Goal: Navigation & Orientation: Understand site structure

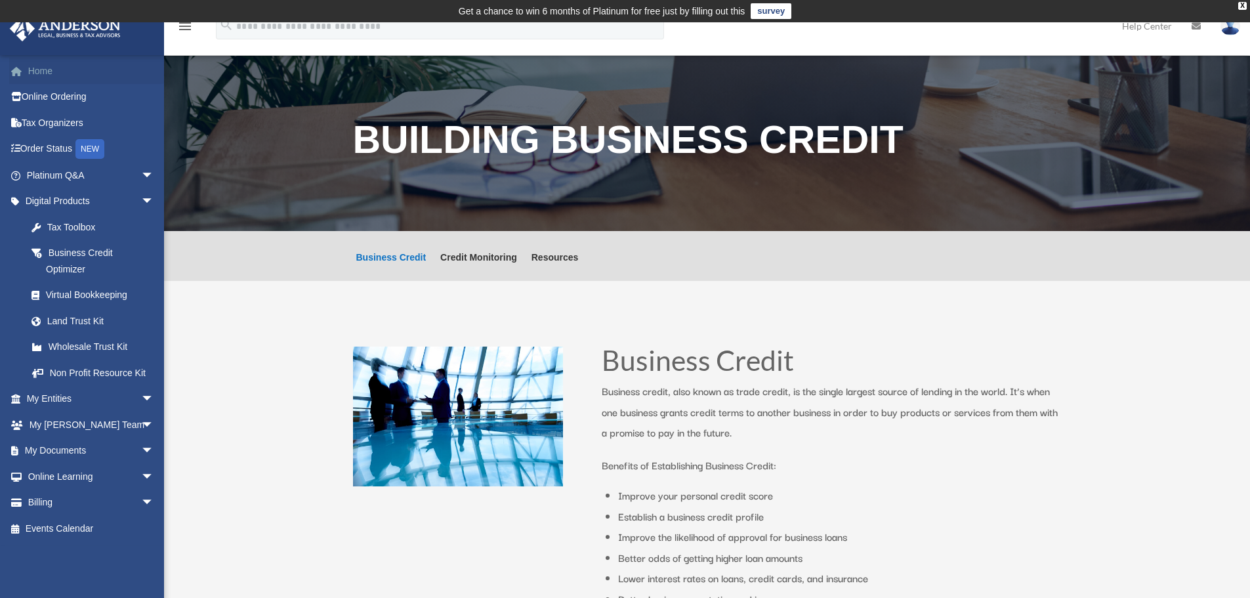
click at [61, 68] on link "Home" at bounding box center [91, 71] width 165 height 26
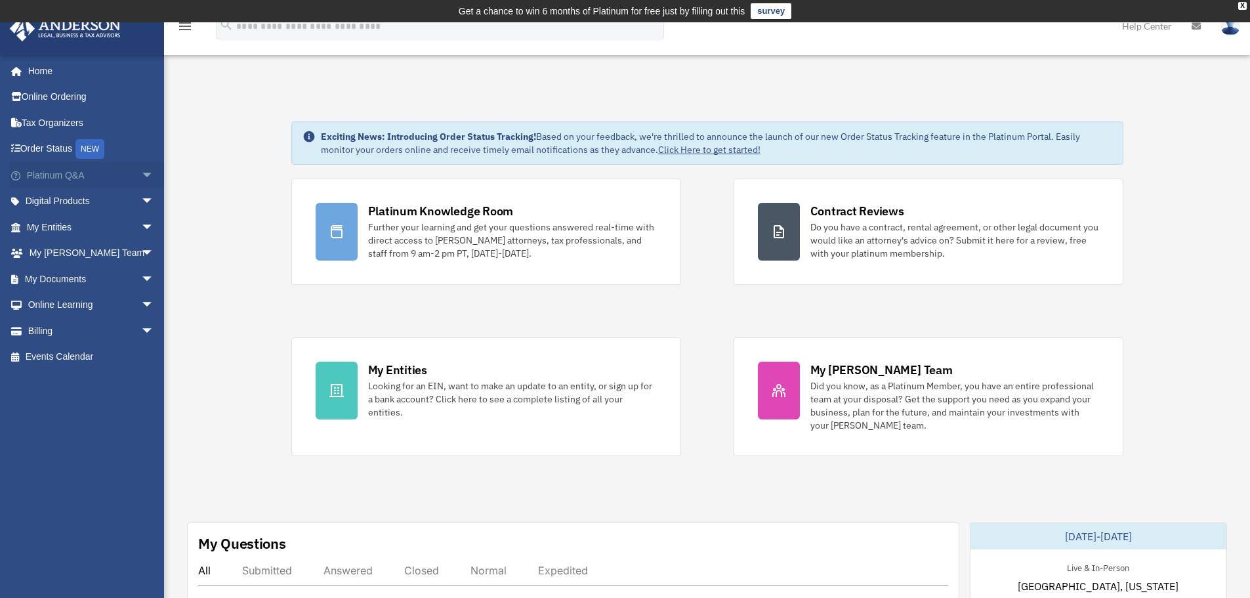
click at [141, 174] on span "arrow_drop_down" at bounding box center [154, 175] width 26 height 27
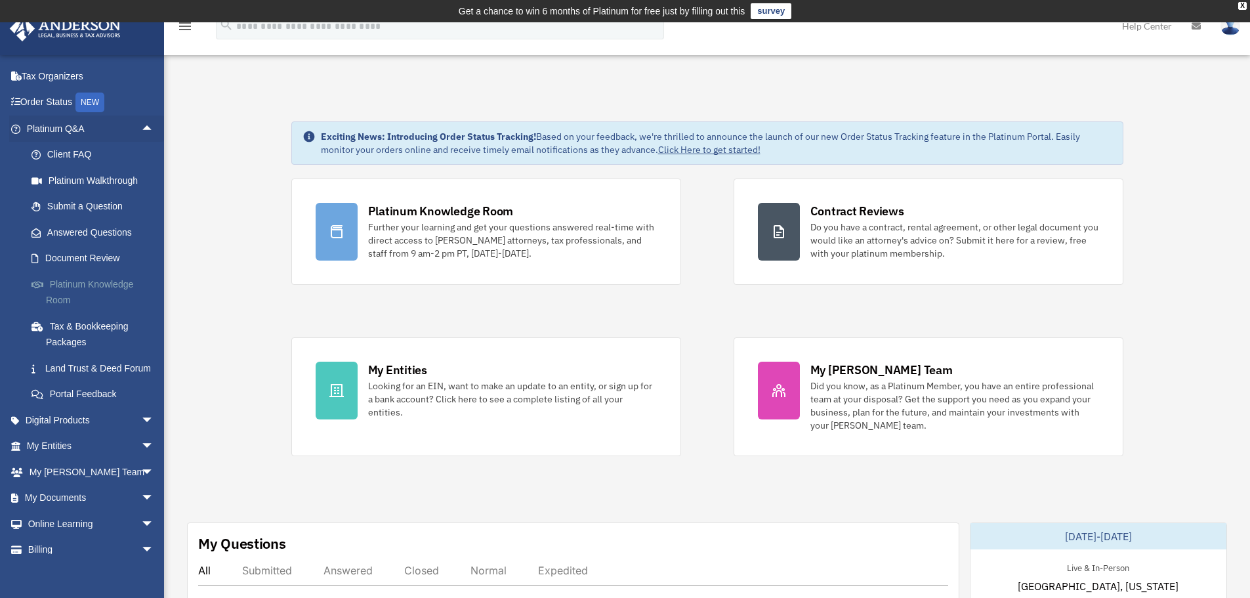
scroll to position [66, 0]
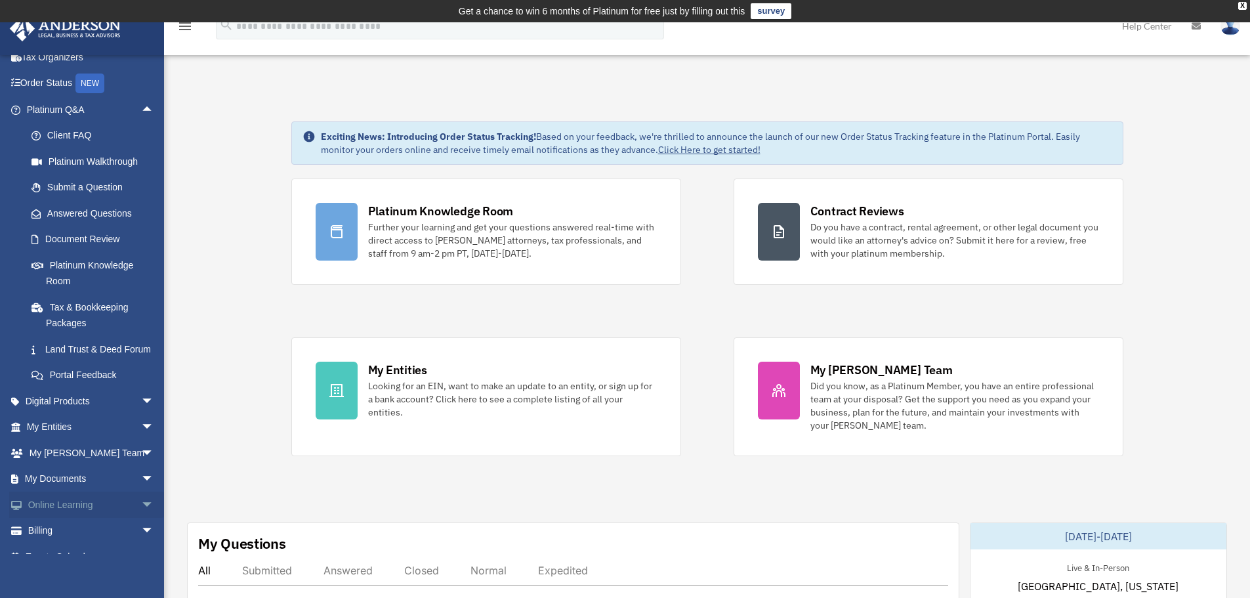
click at [141, 518] on span "arrow_drop_down" at bounding box center [154, 504] width 26 height 27
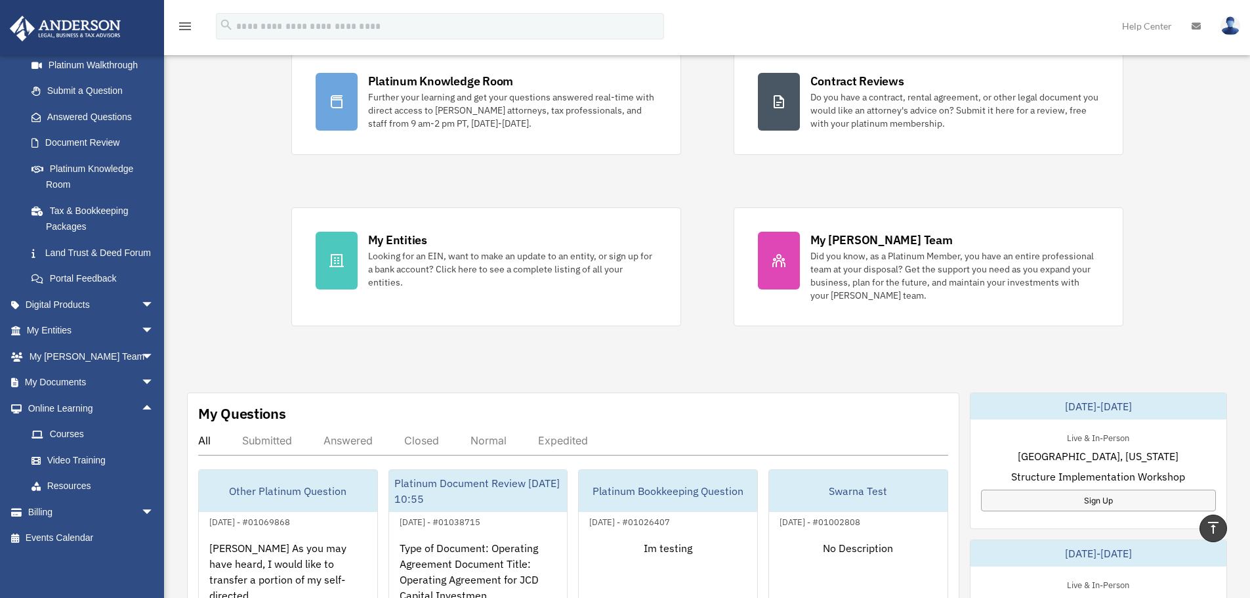
scroll to position [0, 0]
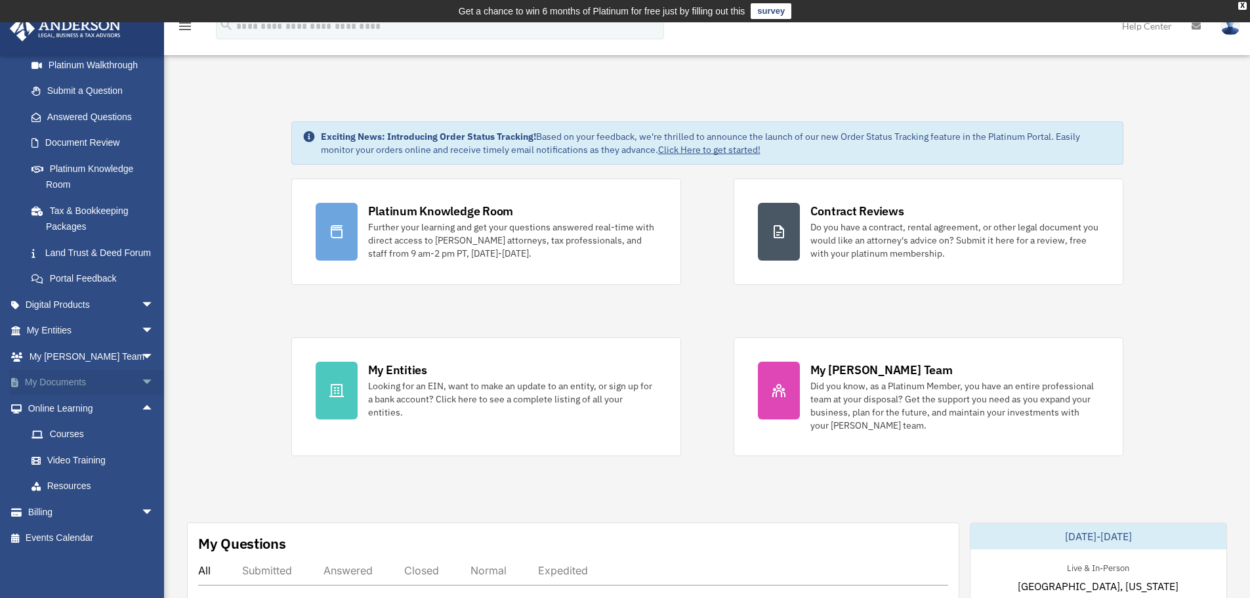
click at [141, 375] on span "arrow_drop_down" at bounding box center [154, 382] width 26 height 27
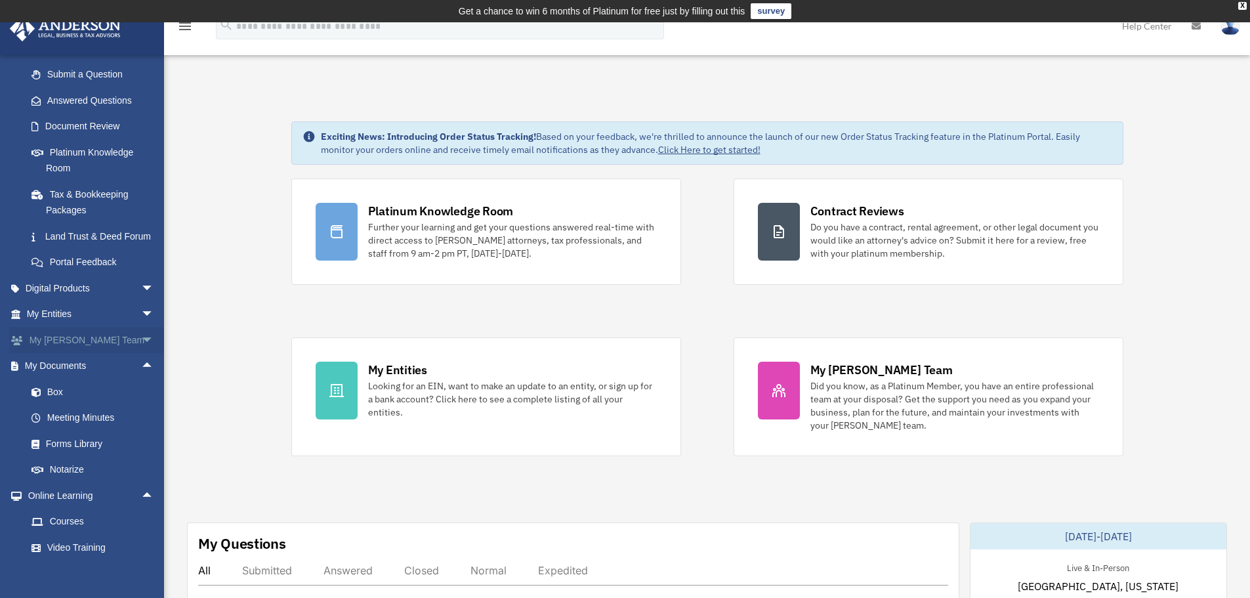
click at [141, 350] on span "arrow_drop_down" at bounding box center [154, 340] width 26 height 27
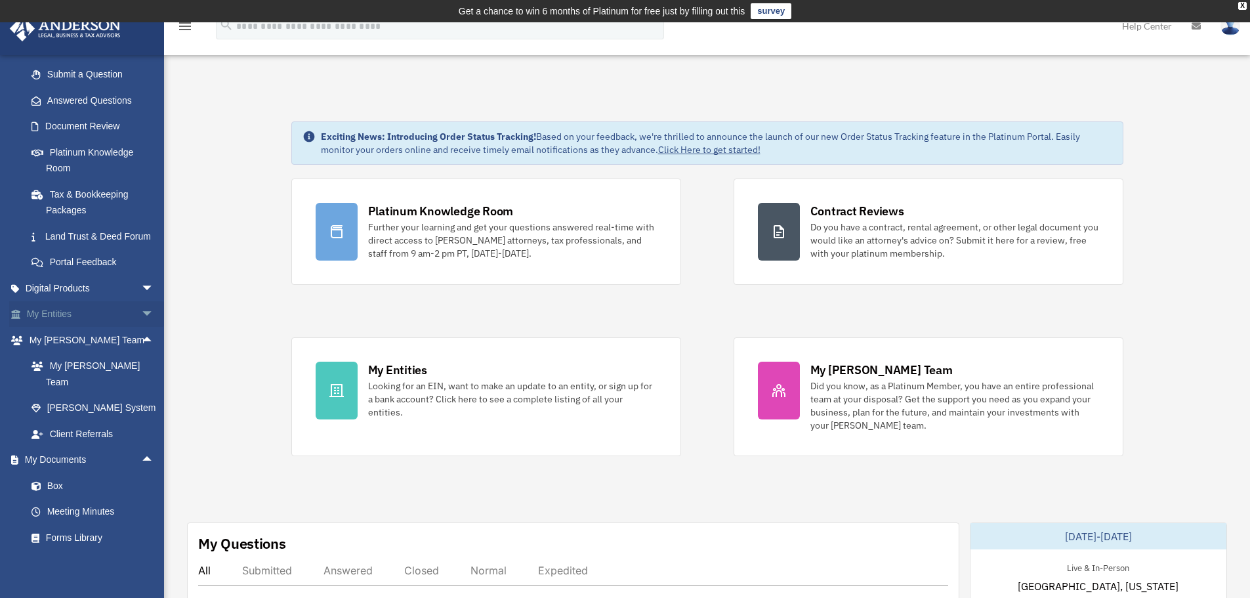
click at [141, 328] on span "arrow_drop_down" at bounding box center [154, 314] width 26 height 27
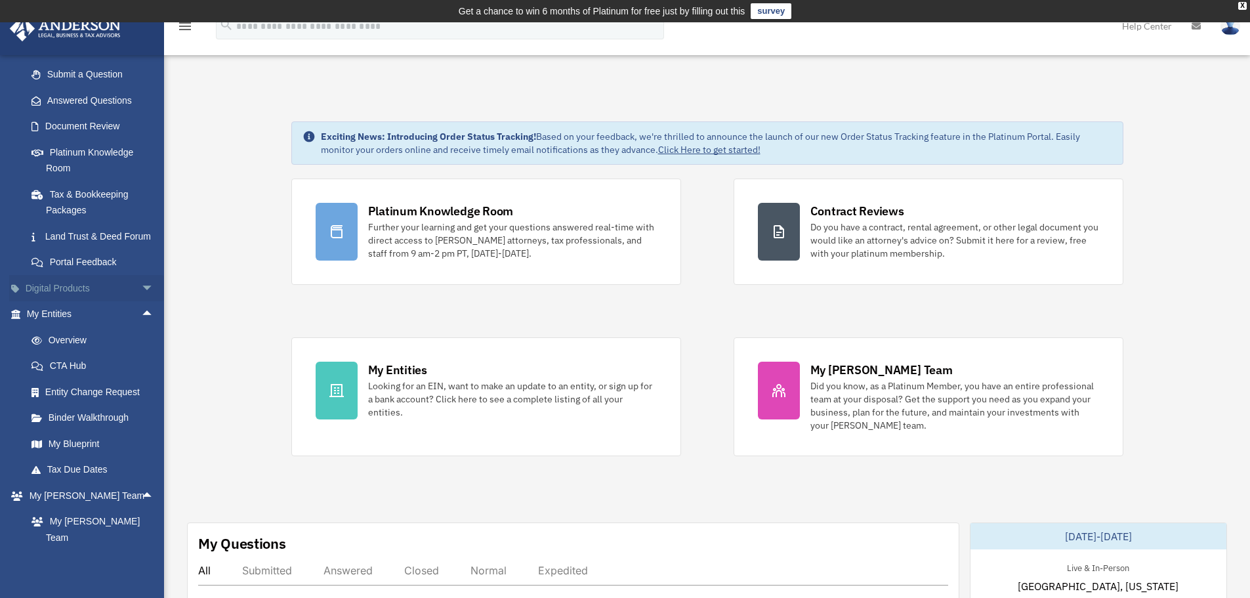
click at [144, 302] on span "arrow_drop_down" at bounding box center [154, 288] width 26 height 27
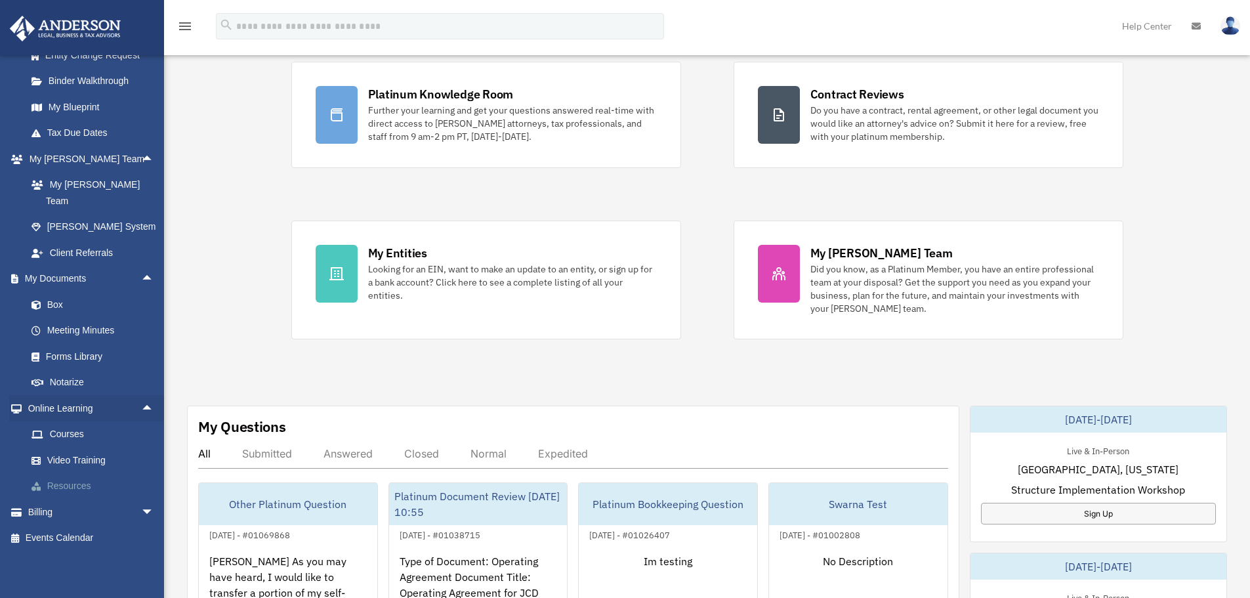
scroll to position [131, 0]
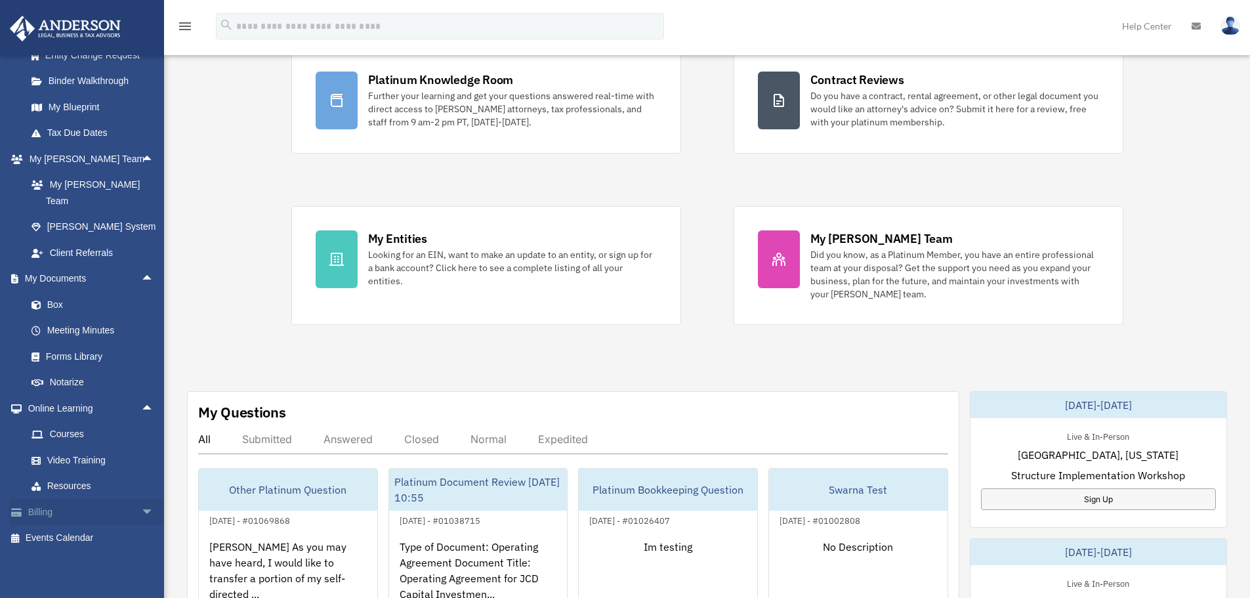
click at [141, 517] on span "arrow_drop_down" at bounding box center [154, 512] width 26 height 27
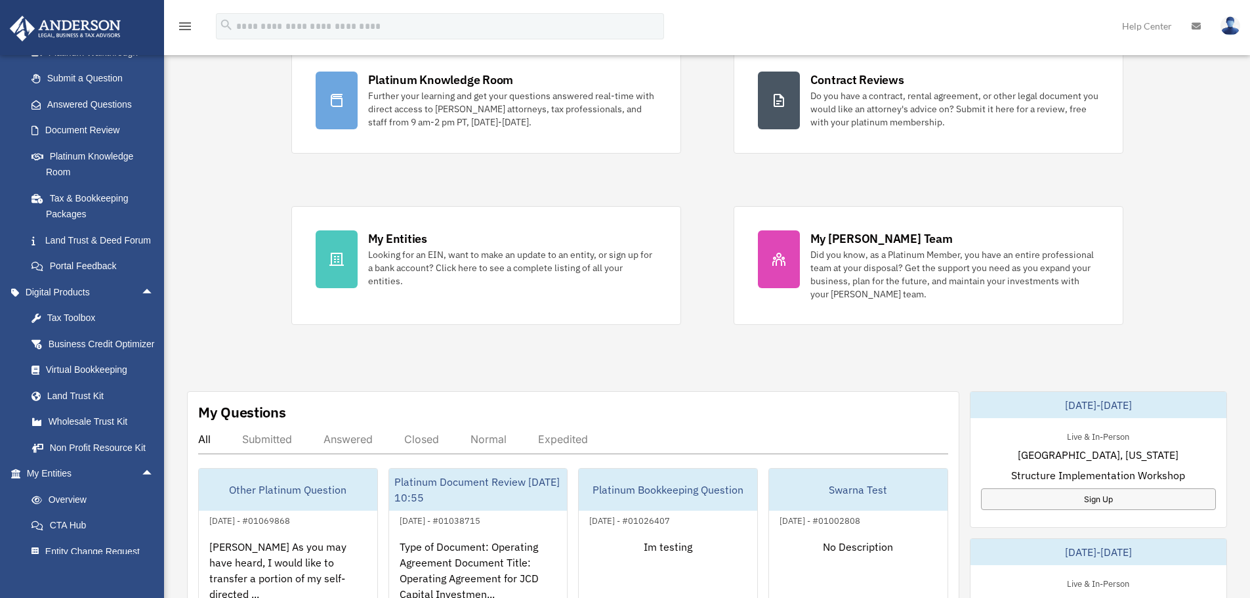
scroll to position [0, 0]
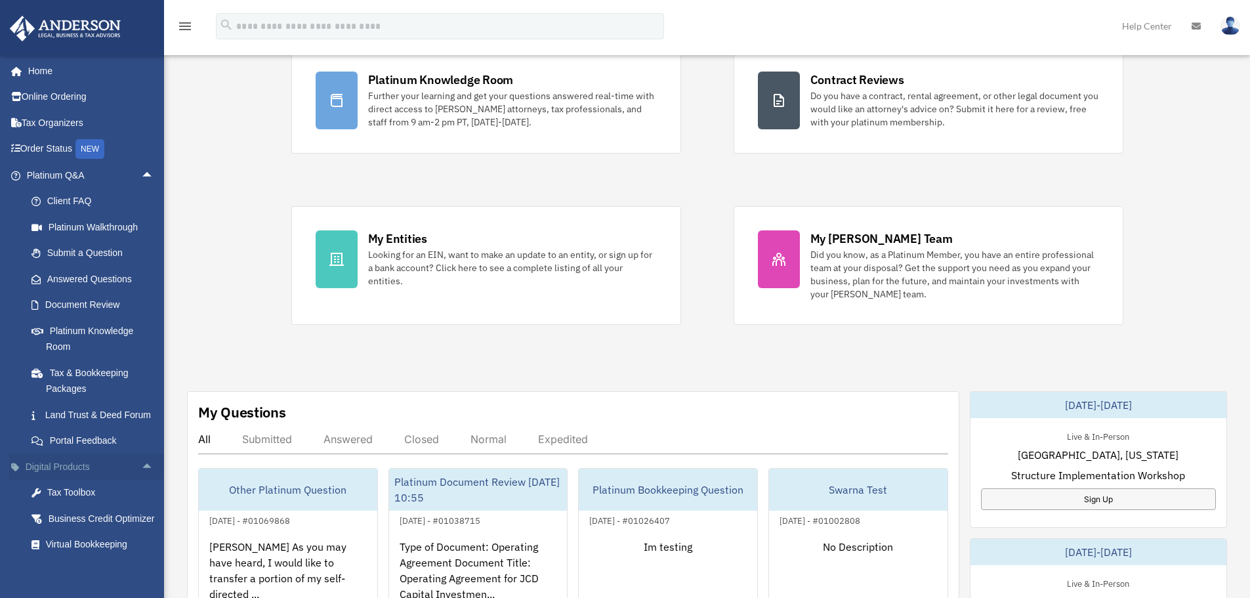
click at [141, 480] on span "arrow_drop_up" at bounding box center [154, 466] width 26 height 27
click at [141, 173] on span "arrow_drop_up" at bounding box center [154, 175] width 26 height 27
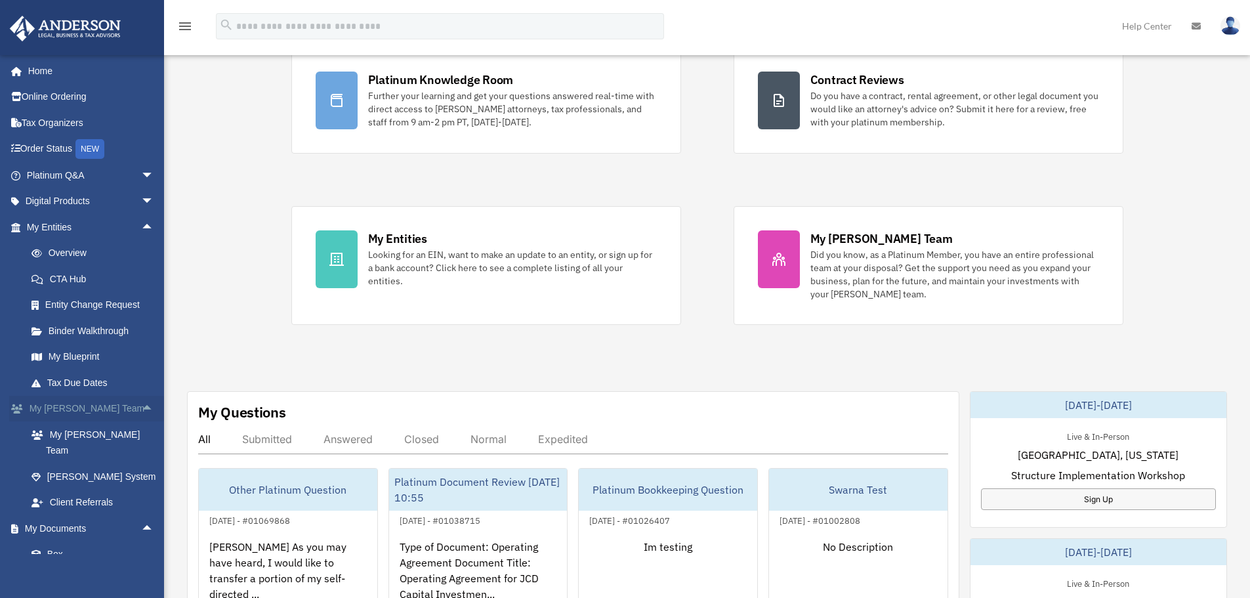
click at [144, 406] on span "arrow_drop_up" at bounding box center [154, 409] width 26 height 27
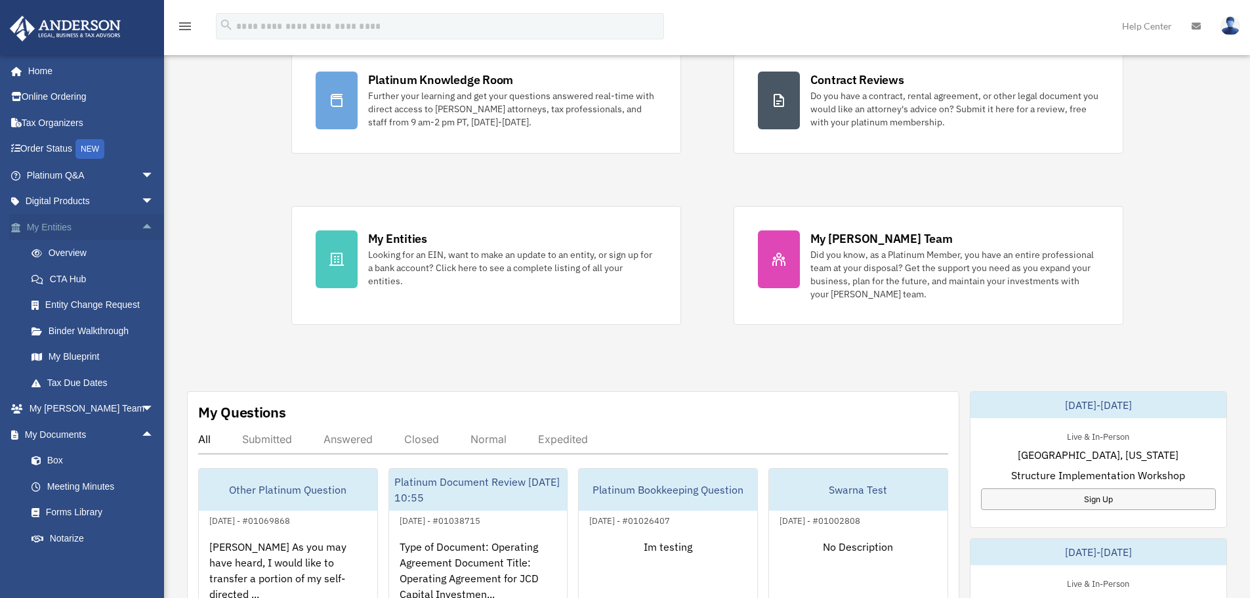
click at [141, 226] on span "arrow_drop_up" at bounding box center [154, 227] width 26 height 27
click at [141, 281] on span "arrow_drop_up" at bounding box center [154, 279] width 26 height 27
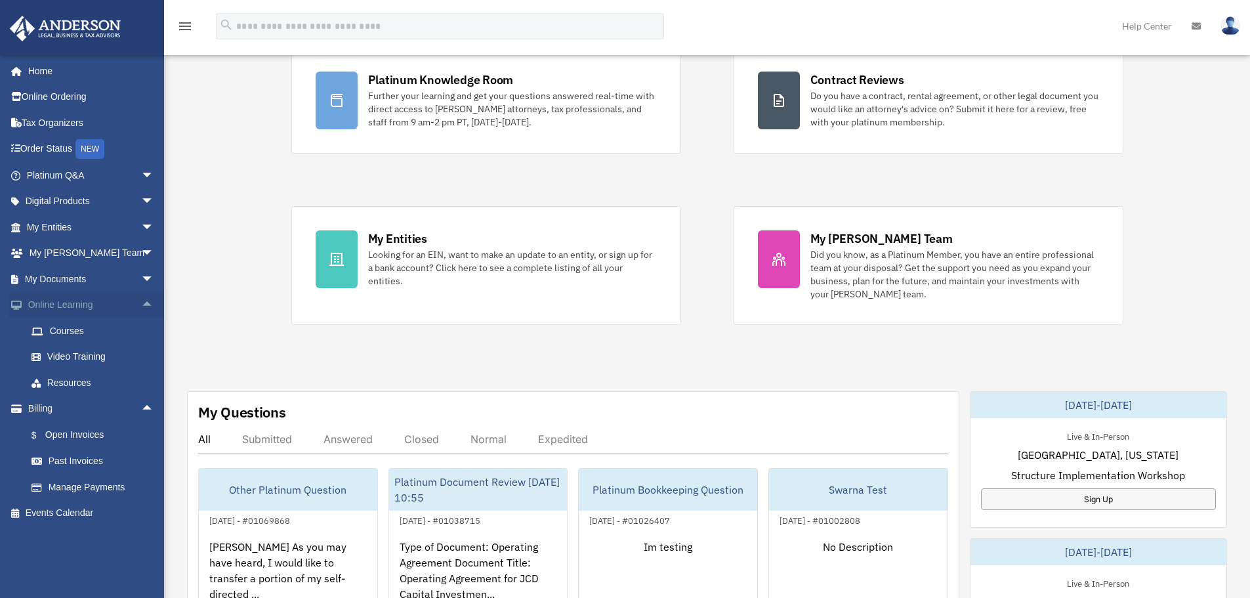
click at [141, 301] on span "arrow_drop_up" at bounding box center [154, 305] width 26 height 27
click at [141, 328] on span "arrow_drop_up" at bounding box center [154, 330] width 26 height 27
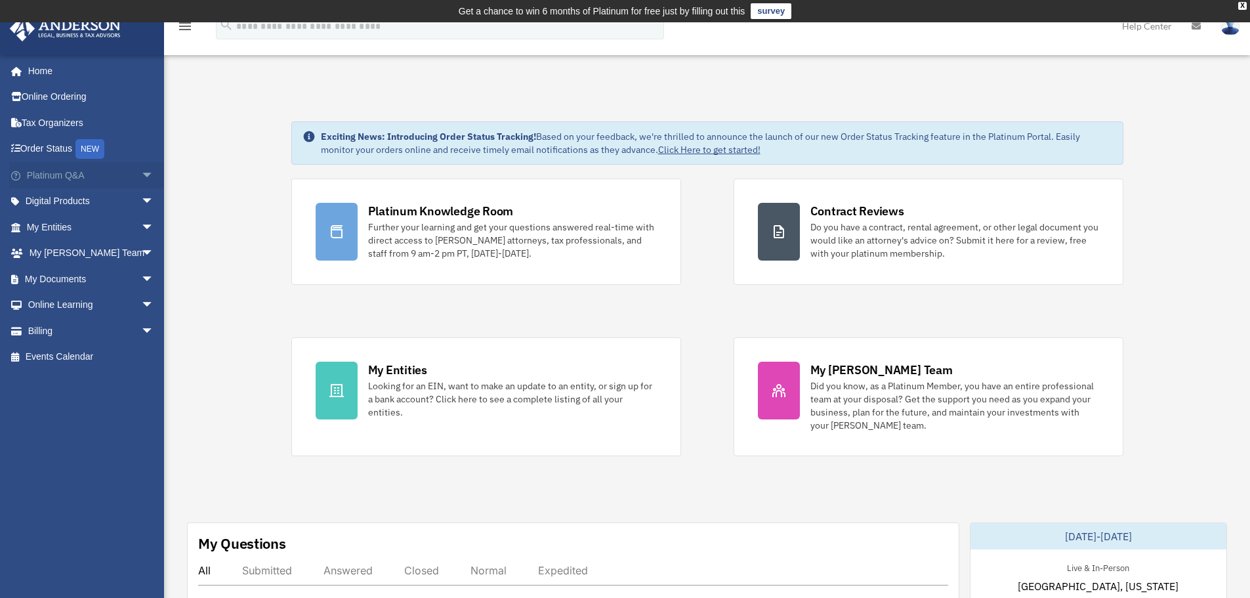
click at [141, 176] on span "arrow_drop_down" at bounding box center [154, 175] width 26 height 27
